Goal: Register for event/course

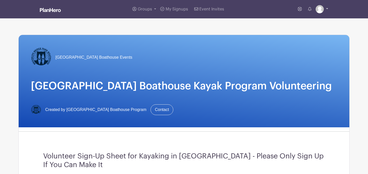
click at [323, 6] on link at bounding box center [321, 9] width 13 height 8
click at [307, 22] on link "My account" at bounding box center [307, 21] width 40 height 8
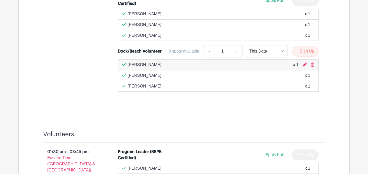
scroll to position [357, 0]
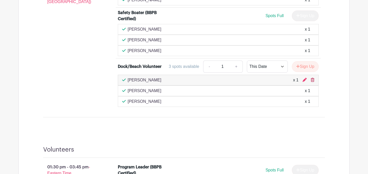
click at [311, 82] on link at bounding box center [313, 80] width 4 height 4
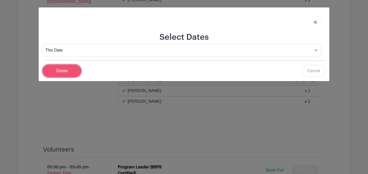
click at [69, 73] on input "Delete" at bounding box center [62, 71] width 38 height 12
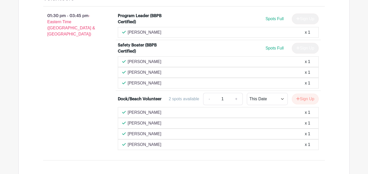
scroll to position [508, 0]
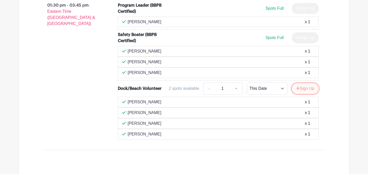
click at [296, 84] on button "Sign Up" at bounding box center [305, 88] width 27 height 11
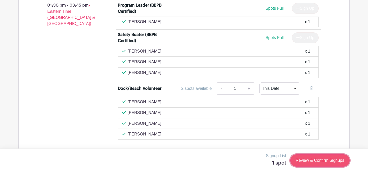
click at [309, 157] on link "Review & Confirm Signups" at bounding box center [319, 161] width 59 height 12
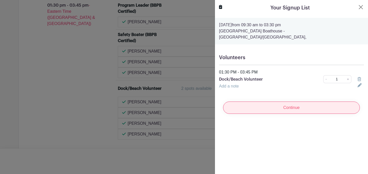
click at [303, 103] on input "Continue" at bounding box center [291, 108] width 137 height 12
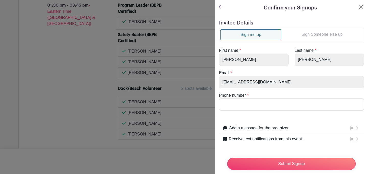
scroll to position [11, 0]
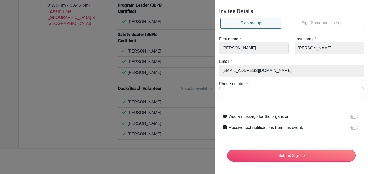
click at [281, 88] on input "Phone number" at bounding box center [291, 93] width 145 height 12
click at [267, 95] on input "7143497203" at bounding box center [291, 93] width 145 height 12
type input "7143311343"
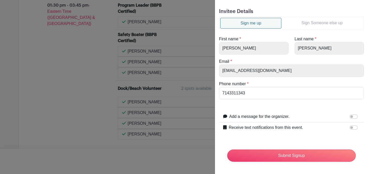
click at [289, 83] on div "Phone number * 7143311343" at bounding box center [291, 90] width 151 height 18
click at [353, 116] on input "Add a message for the organizer." at bounding box center [353, 117] width 8 height 4
checkbox input "true"
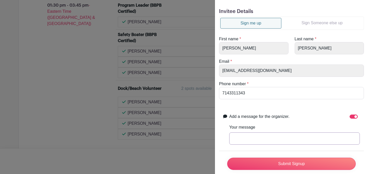
click at [295, 135] on input "Your message" at bounding box center [294, 139] width 131 height 12
type input "This will be my first time volunteering!"
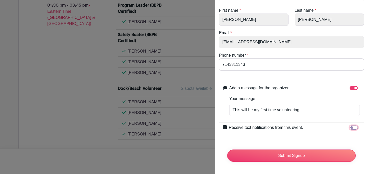
click at [355, 127] on input "Receive text notifications from this event." at bounding box center [353, 128] width 8 height 4
checkbox input "true"
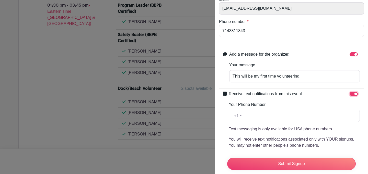
scroll to position [78, 0]
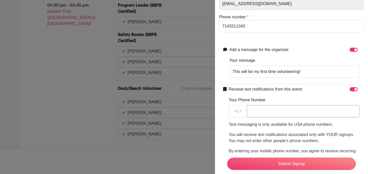
click at [296, 113] on input "Your Phone Number" at bounding box center [303, 111] width 113 height 12
type input "7143311343"
click at [292, 86] on div "Receive text notifications from this event. Your Phone Number +1 +1 7143311343 …" at bounding box center [291, 137] width 145 height 107
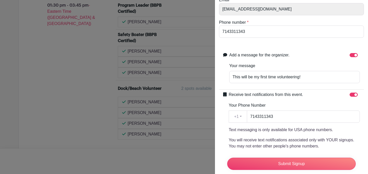
scroll to position [0, 0]
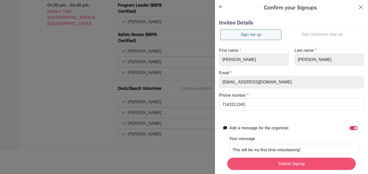
click at [284, 165] on input "Submit Signup" at bounding box center [291, 164] width 128 height 12
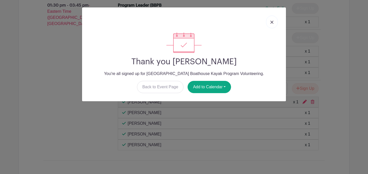
click at [272, 22] on img at bounding box center [271, 22] width 3 height 3
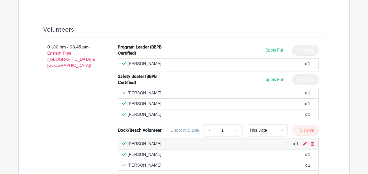
scroll to position [464, 0]
